Goal: Information Seeking & Learning: Find specific fact

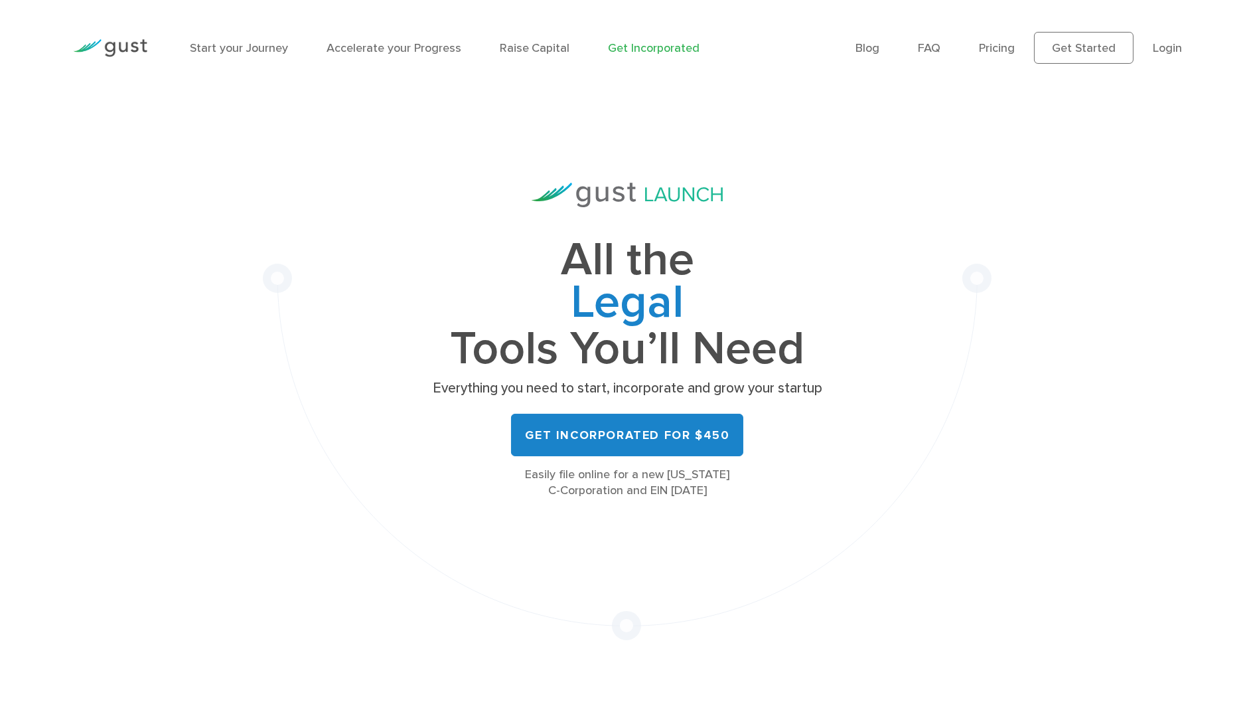
click at [1173, 54] on li "Login" at bounding box center [1167, 48] width 29 height 18
click at [1167, 48] on link "Login" at bounding box center [1167, 48] width 29 height 14
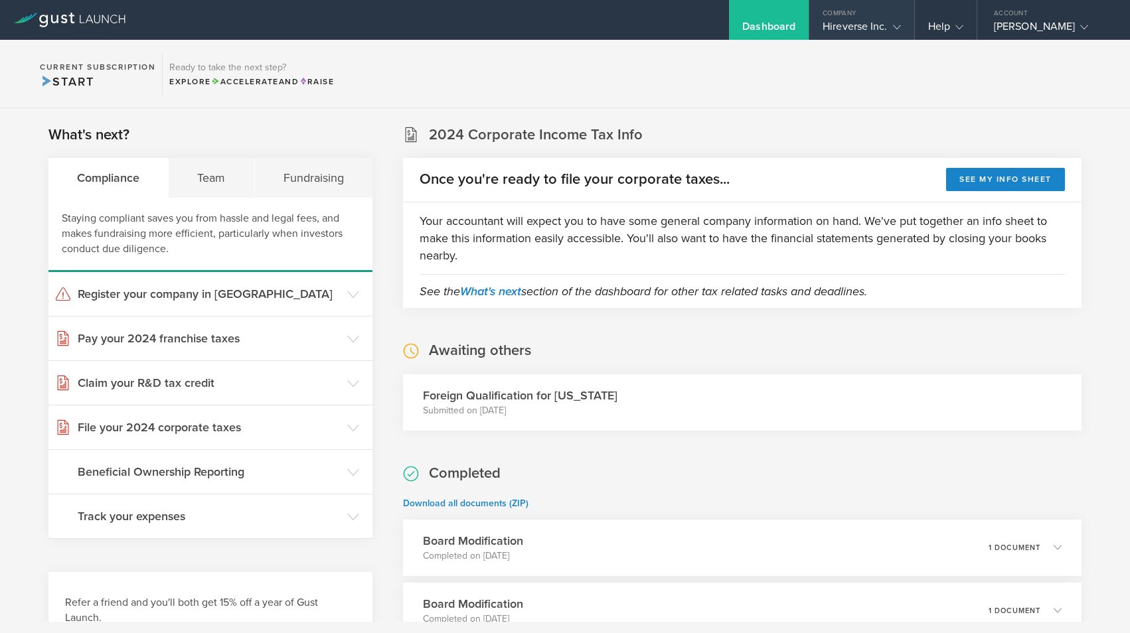
click at [893, 23] on icon at bounding box center [897, 27] width 8 height 8
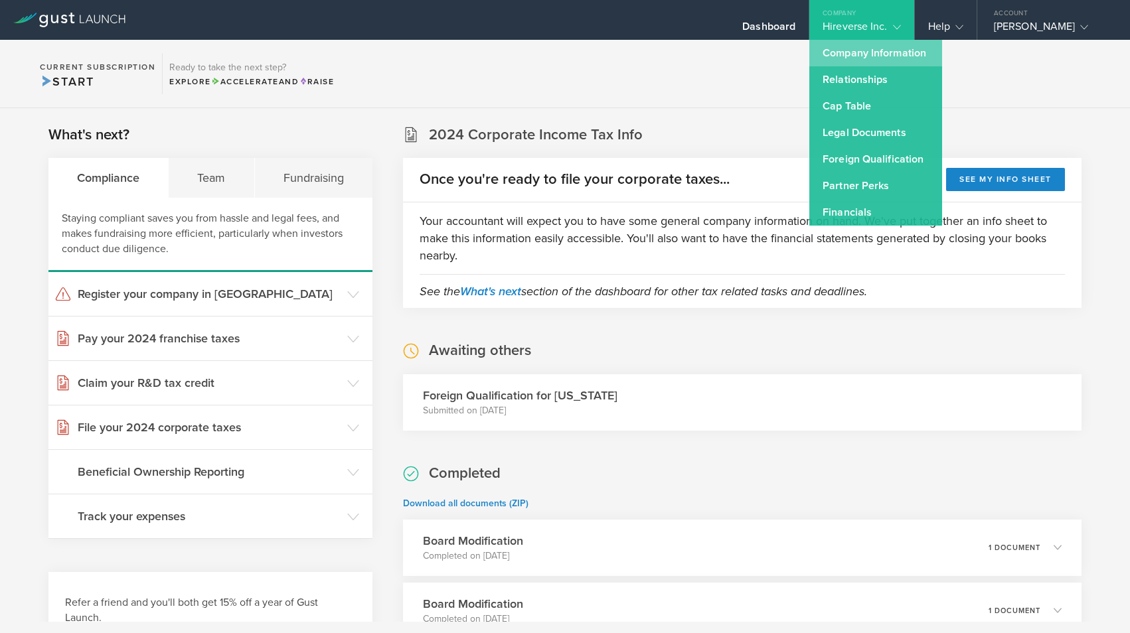
click at [887, 57] on link "Company Information" at bounding box center [875, 53] width 133 height 27
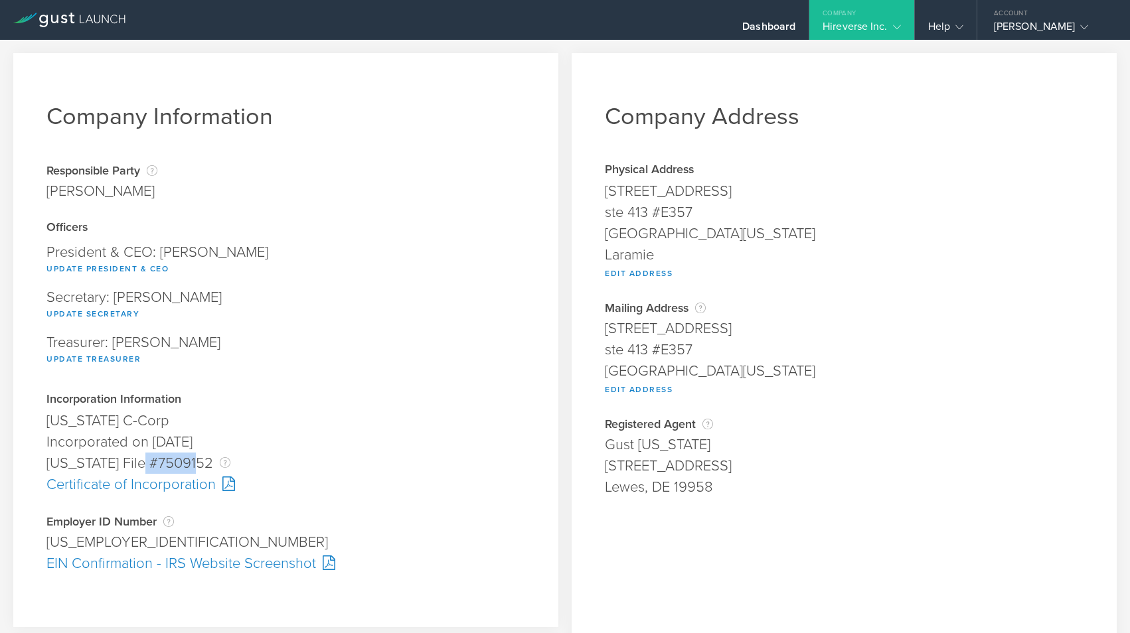
drag, startPoint x: 148, startPoint y: 461, endPoint x: 197, endPoint y: 463, distance: 48.5
click at [199, 463] on div "[US_STATE] File #7509152 The [US_STATE] File Number is issued by the state of […" at bounding box center [285, 463] width 479 height 21
drag, startPoint x: 45, startPoint y: 539, endPoint x: 119, endPoint y: 541, distance: 73.7
click at [120, 541] on div "Company Information Responsible Party The name of the party responsible for fil…" at bounding box center [285, 340] width 545 height 574
copy div "93-1957917"
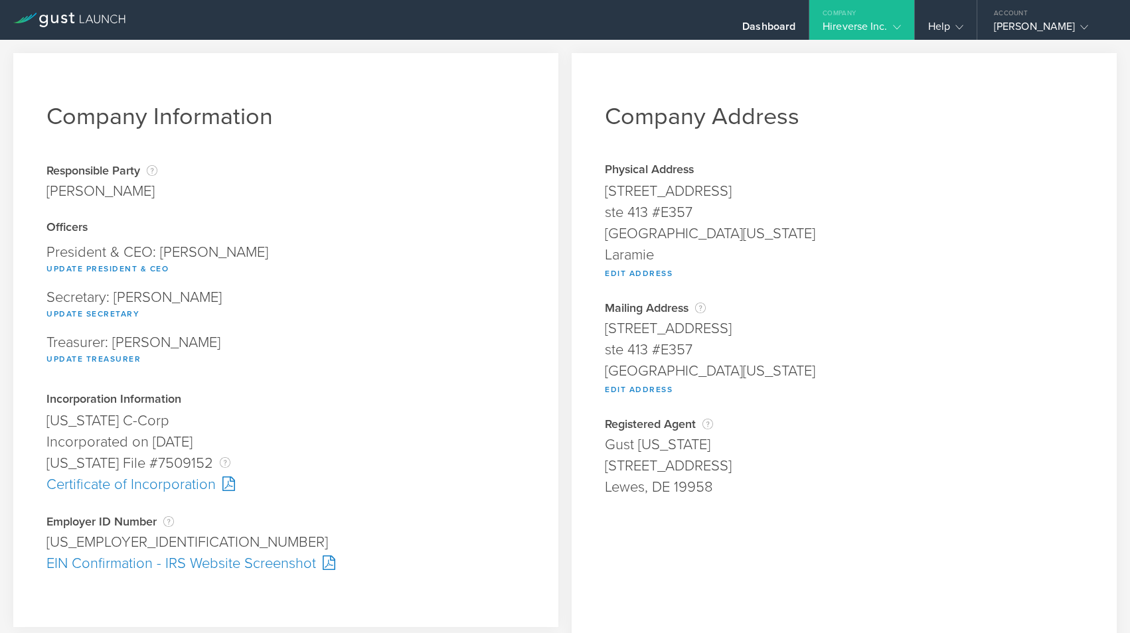
click at [246, 522] on div "Employer ID Number The Employer Identification Number (EIN), also called a Fede…" at bounding box center [285, 521] width 479 height 13
click at [175, 491] on div "Certificate of Incorporation" at bounding box center [285, 484] width 479 height 21
